Goal: Check status: Check status

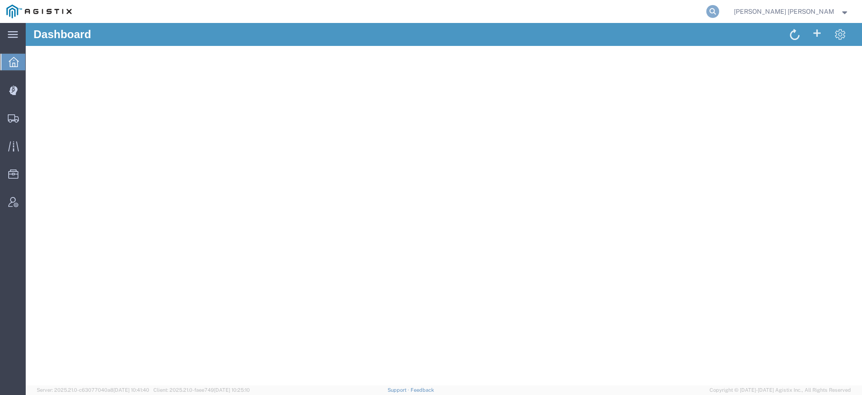
click at [719, 11] on icon at bounding box center [712, 11] width 13 height 13
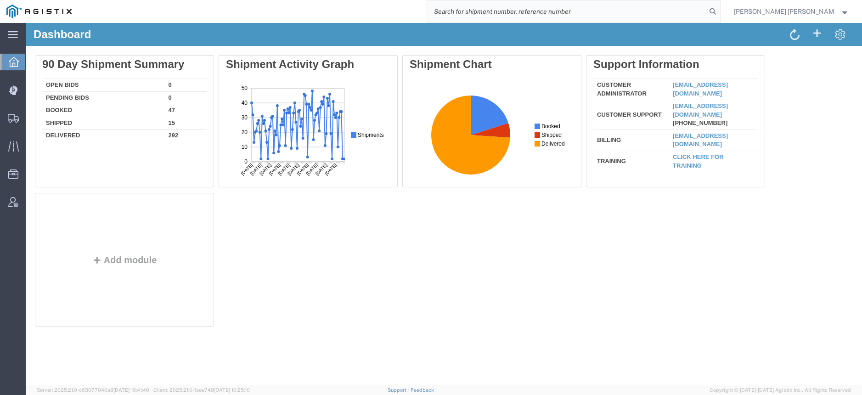
click at [706, 12] on input "search" at bounding box center [566, 11] width 279 height 22
paste input "56540783"
type input "56540783"
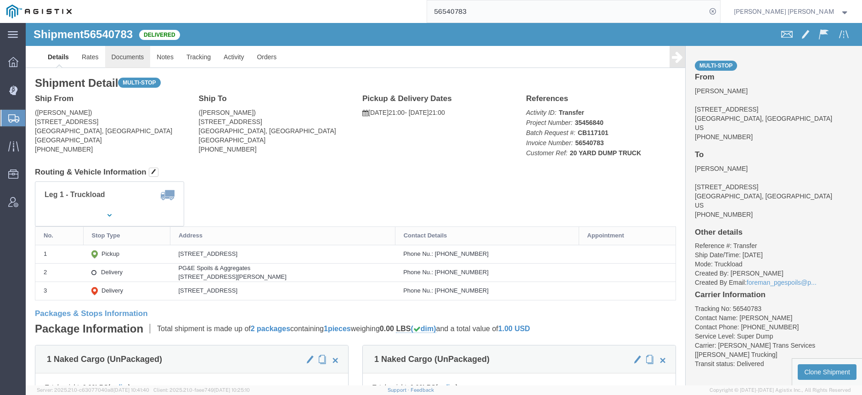
click link "Documents"
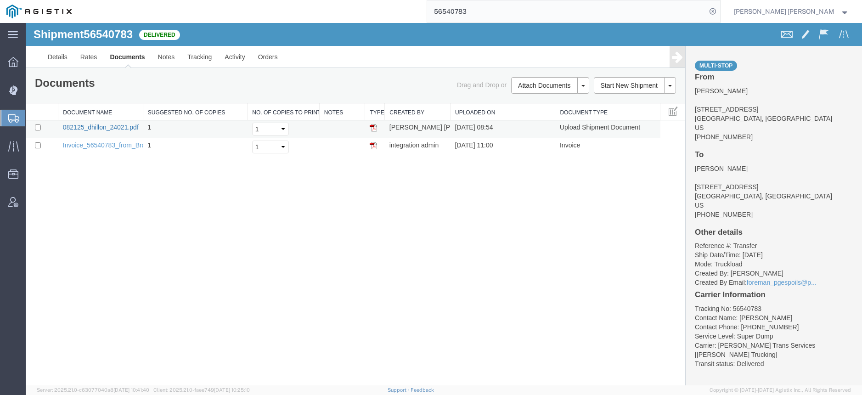
click at [111, 129] on link "082125_dhillon_24021.pdf" at bounding box center [101, 127] width 76 height 7
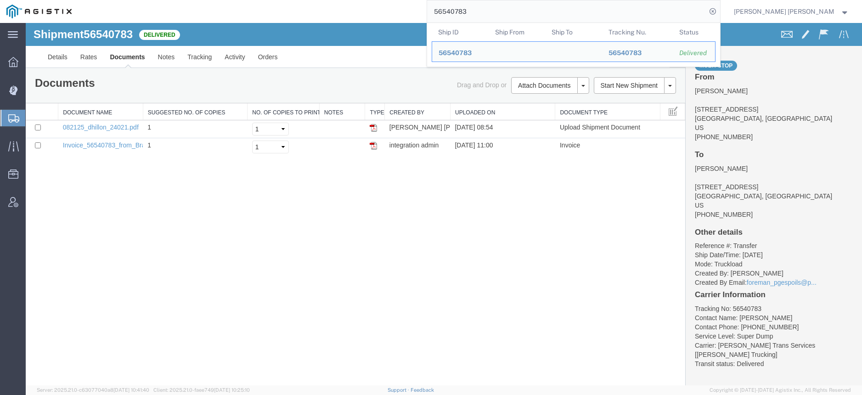
drag, startPoint x: 505, startPoint y: 8, endPoint x: 430, endPoint y: 8, distance: 75.8
click at [430, 8] on div "56540783 Ship ID Ship From Ship To Tracking Nu. Status Ship ID 56540783 Ship Fr…" at bounding box center [399, 11] width 642 height 23
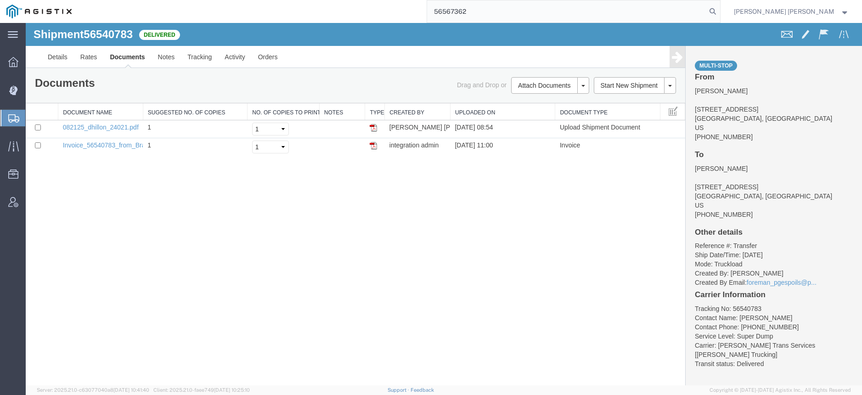
type input "56567362"
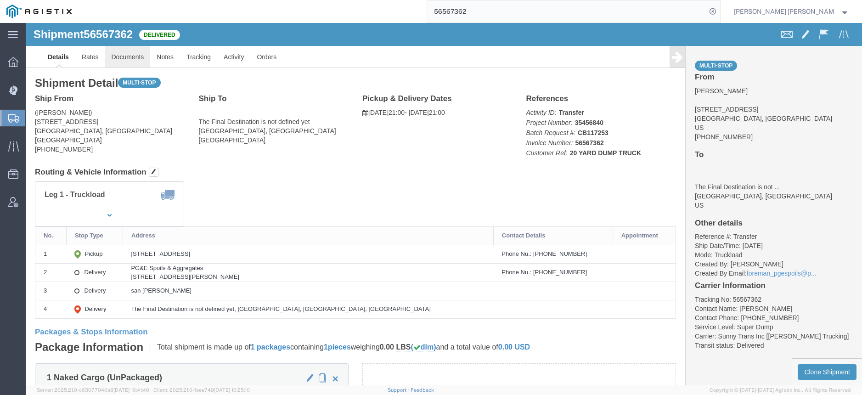
click link "Documents"
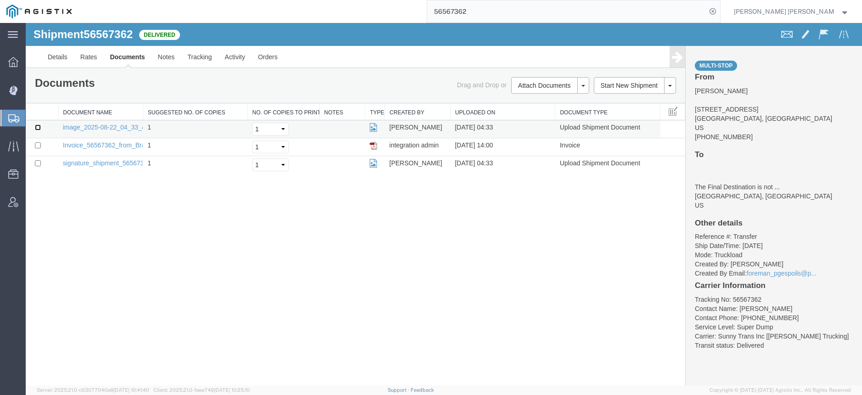
click at [38, 129] on input "checkbox" at bounding box center [38, 127] width 6 height 6
checkbox input "true"
click at [90, 124] on link "image_2025-08-22_04_33_46.jpg" at bounding box center [111, 127] width 96 height 7
